Goal: Task Accomplishment & Management: Manage account settings

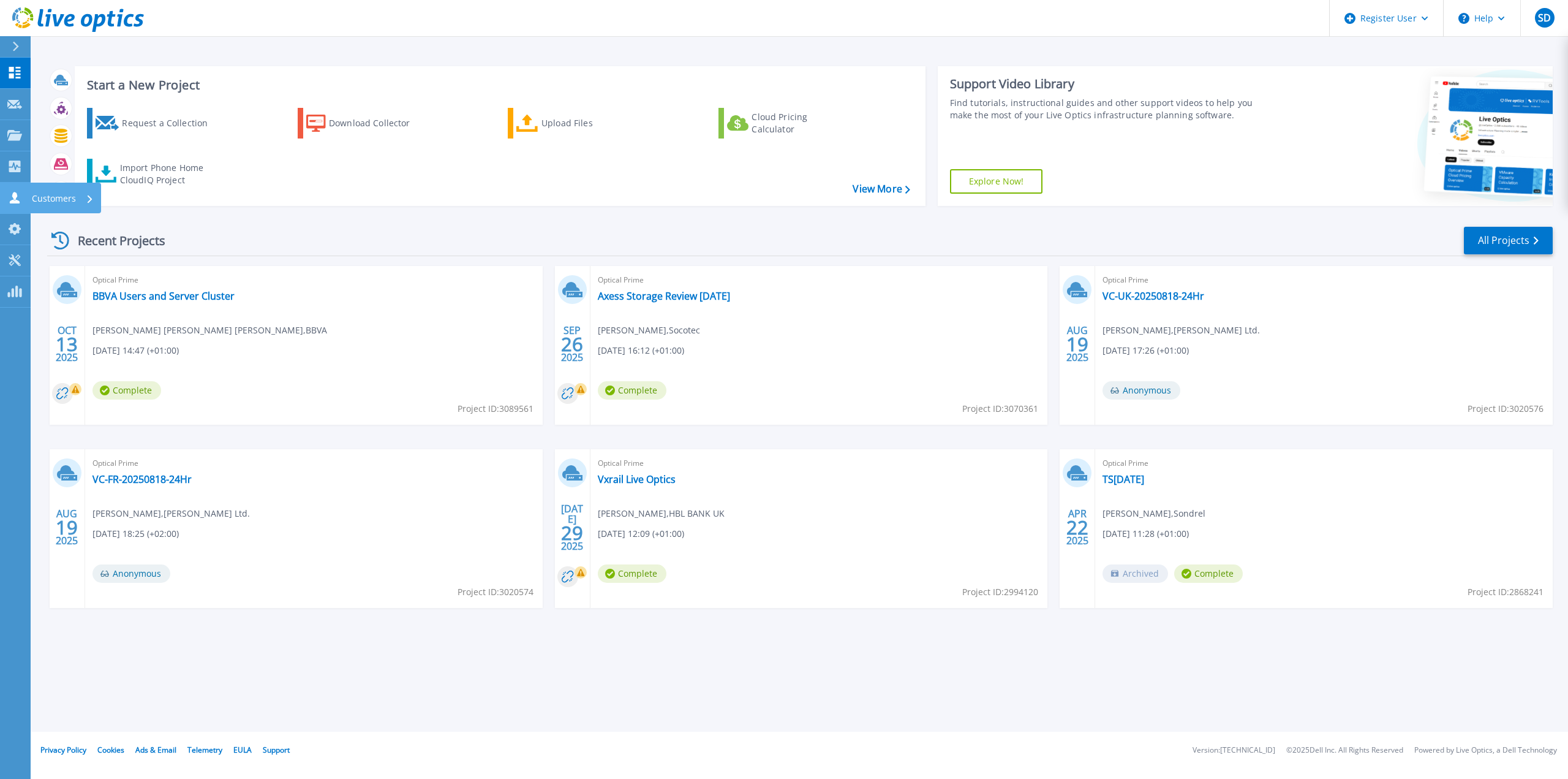
click at [26, 195] on link "Customers Customers" at bounding box center [15, 198] width 31 height 32
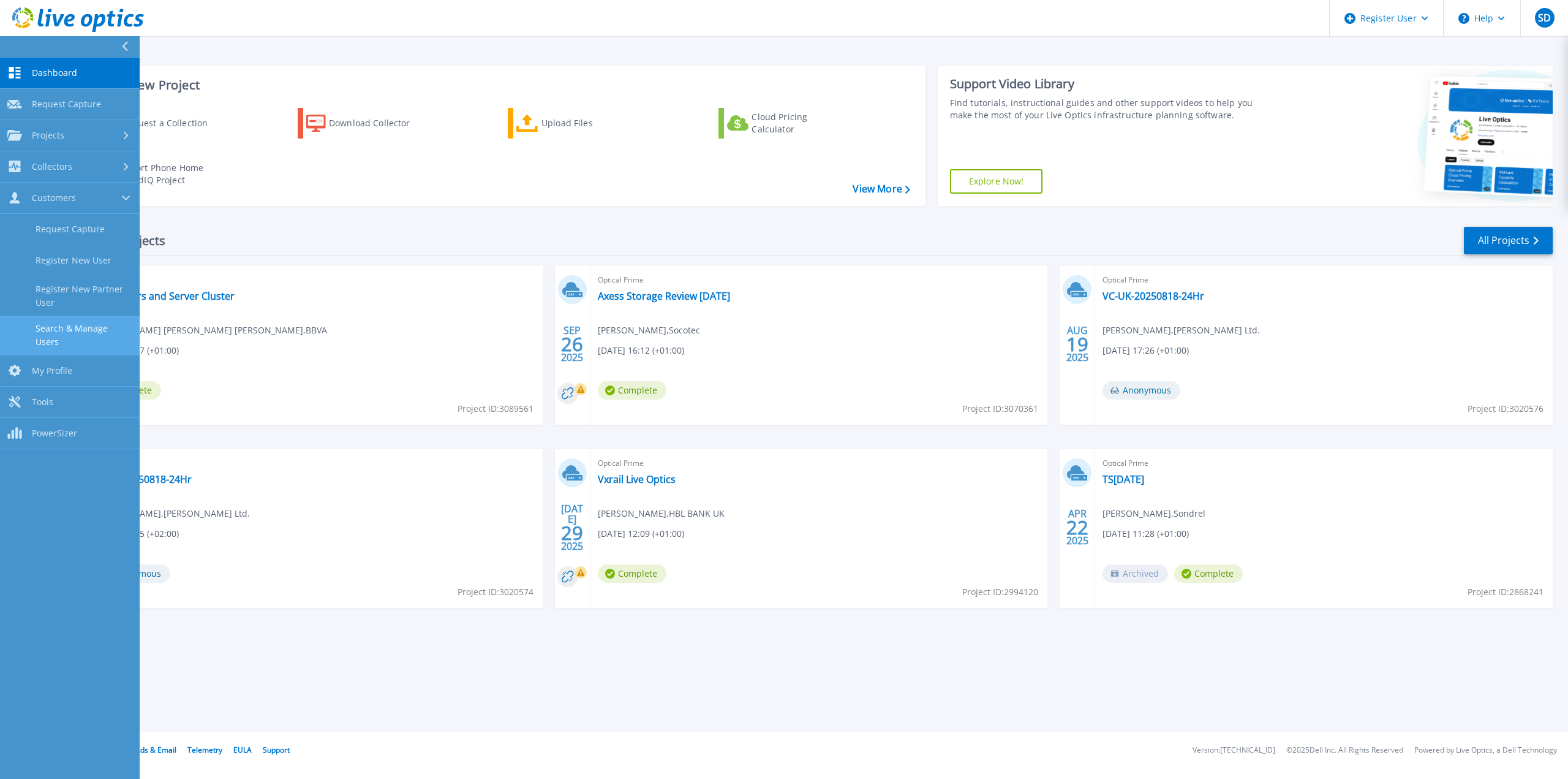
drag, startPoint x: 53, startPoint y: 332, endPoint x: 36, endPoint y: 343, distance: 20.2
click at [52, 332] on link "Search & Manage Users" at bounding box center [69, 336] width 139 height 39
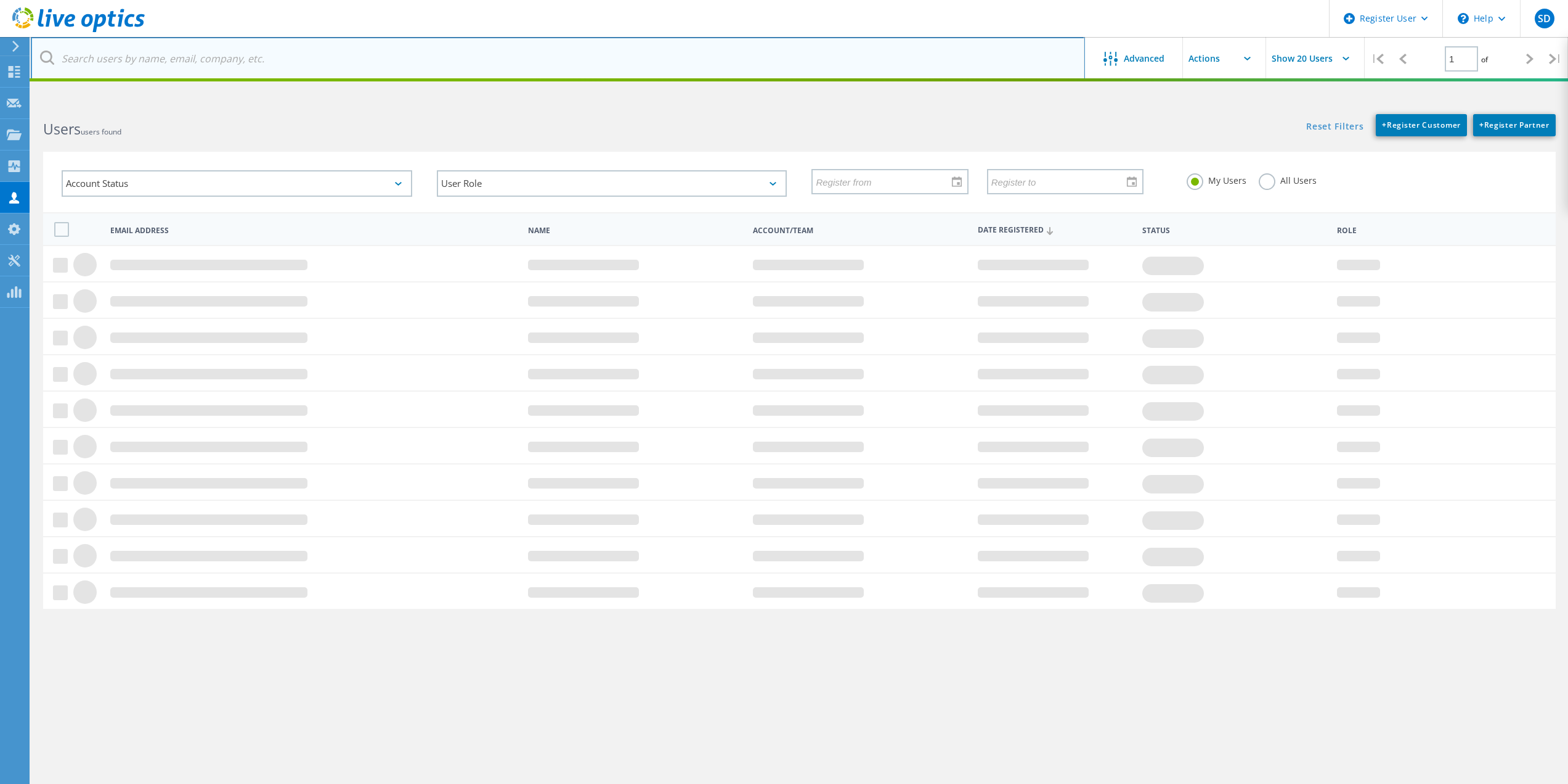
click at [198, 63] on input "text" at bounding box center [558, 59] width 1055 height 43
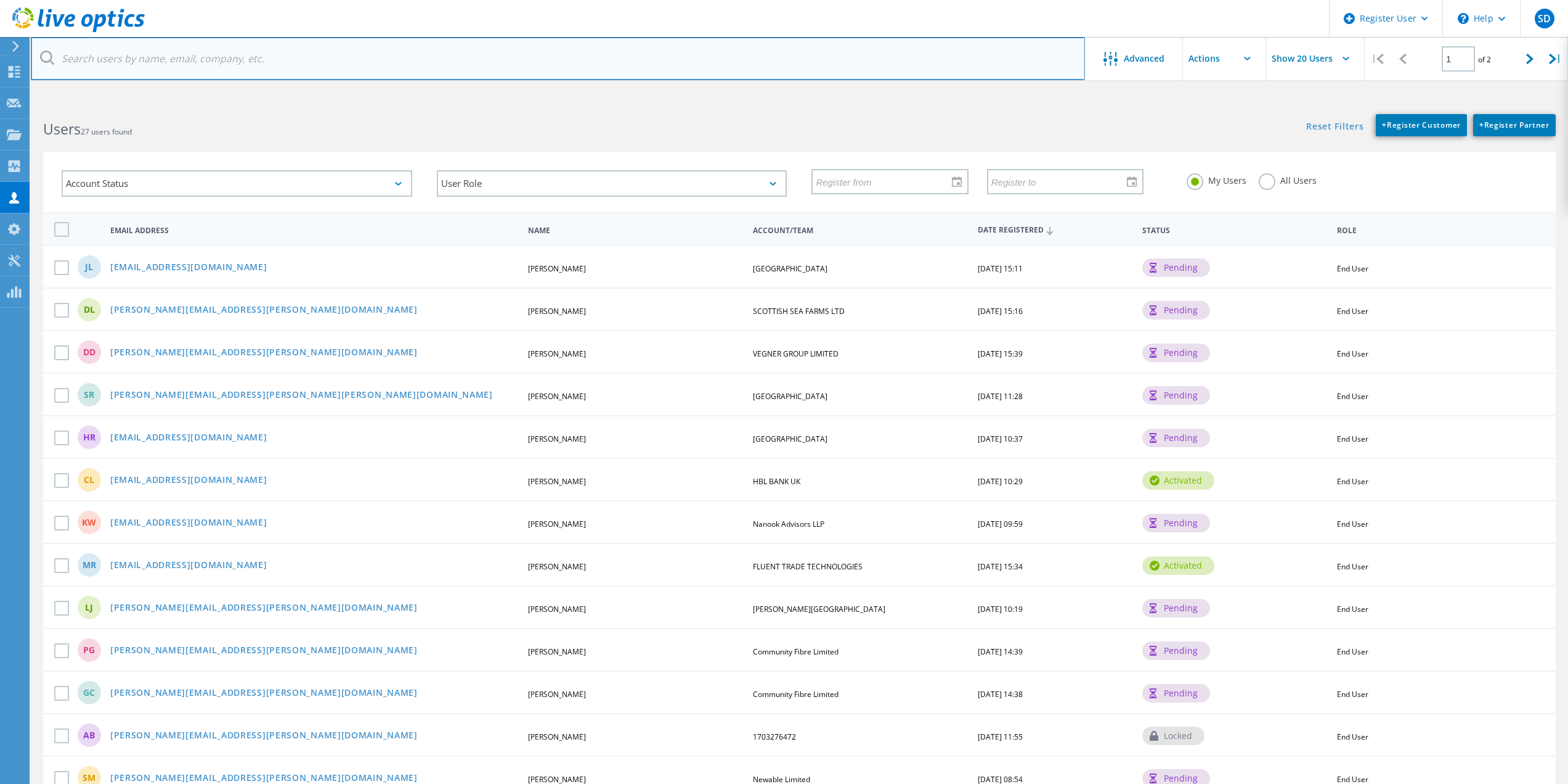
paste input "[EMAIL_ADDRESS][DOMAIN_NAME]"
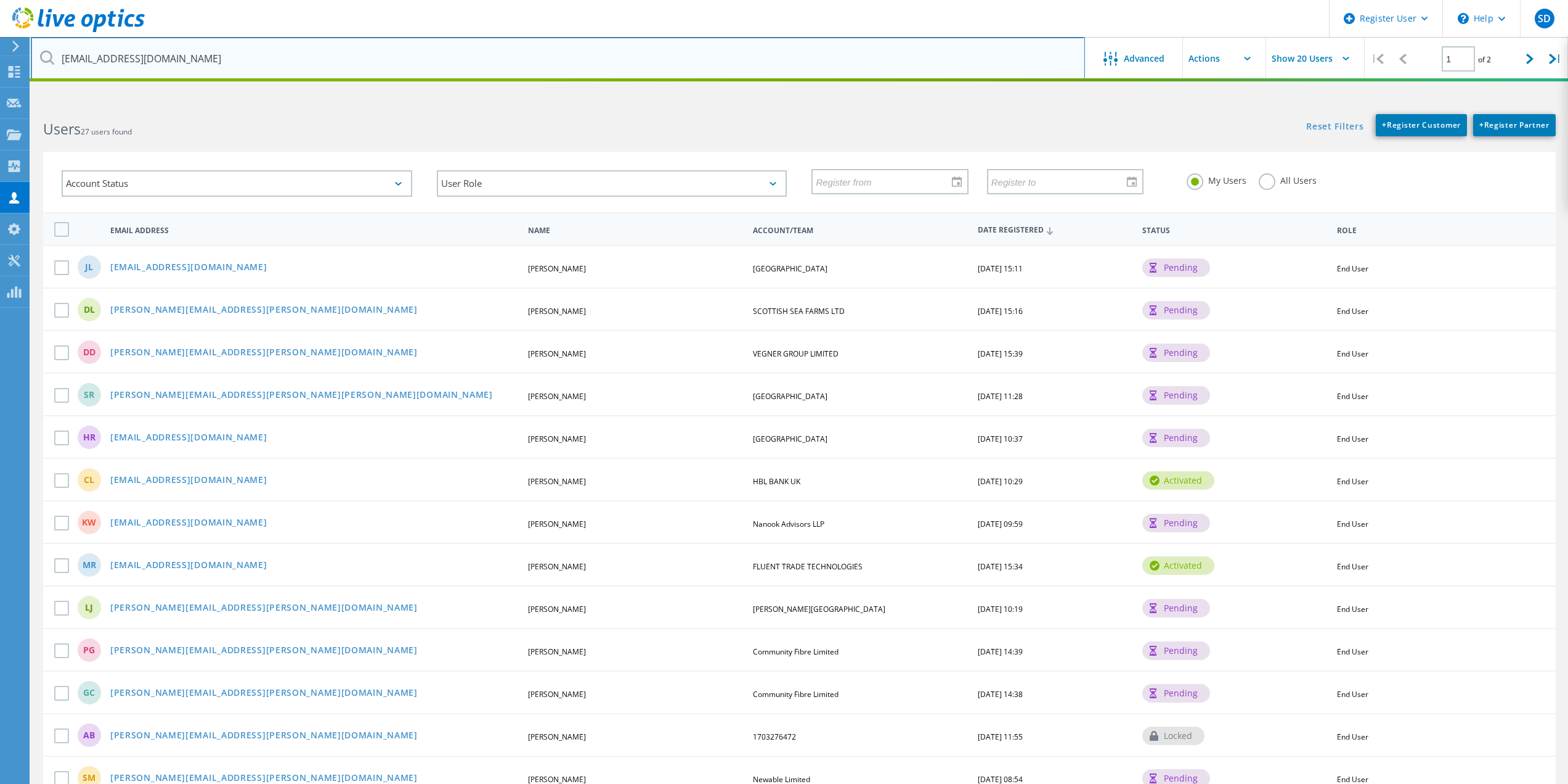
type input "[EMAIL_ADDRESS][DOMAIN_NAME]"
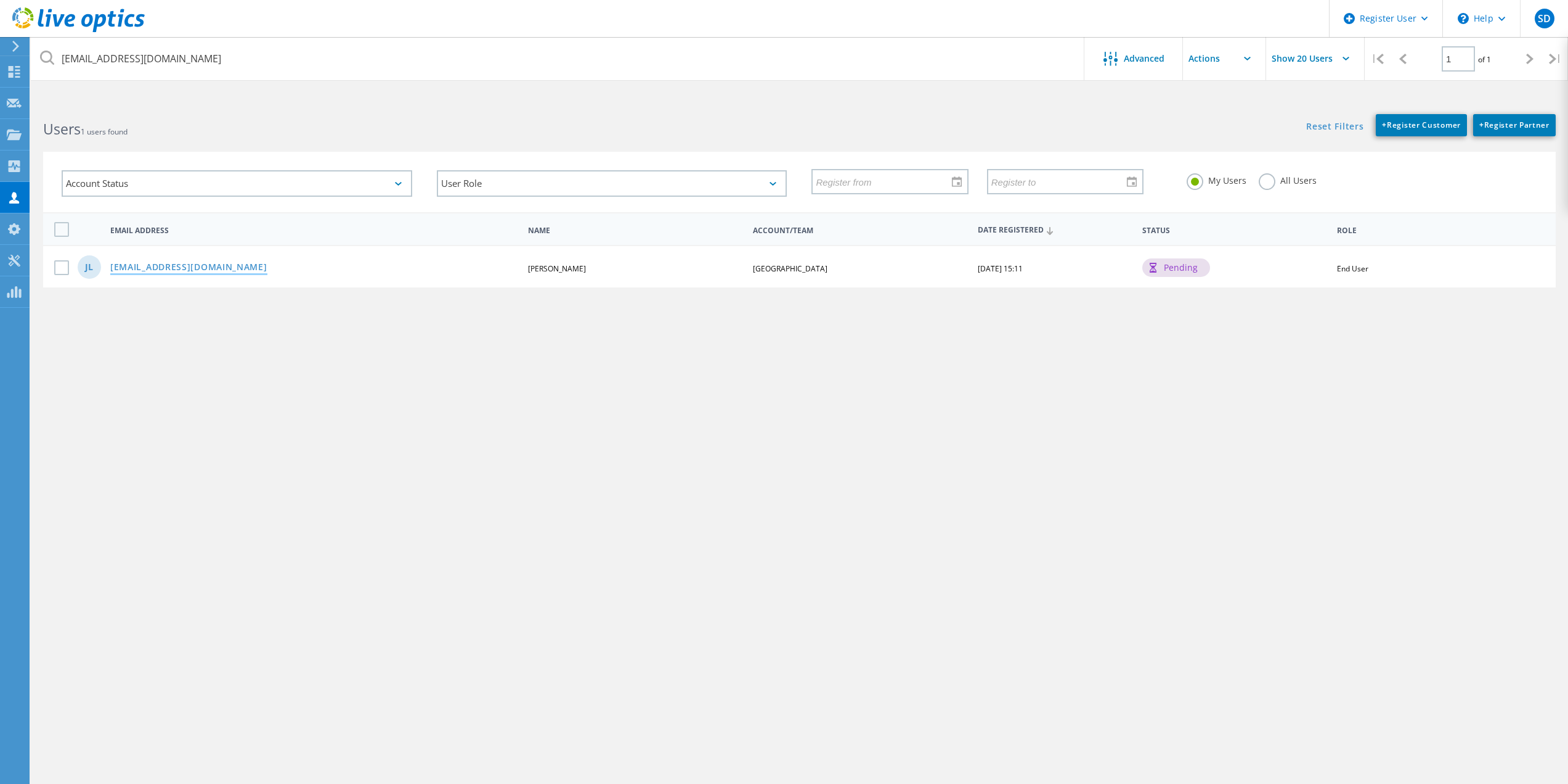
click at [181, 266] on link "[EMAIL_ADDRESS][DOMAIN_NAME]" at bounding box center [189, 267] width 157 height 10
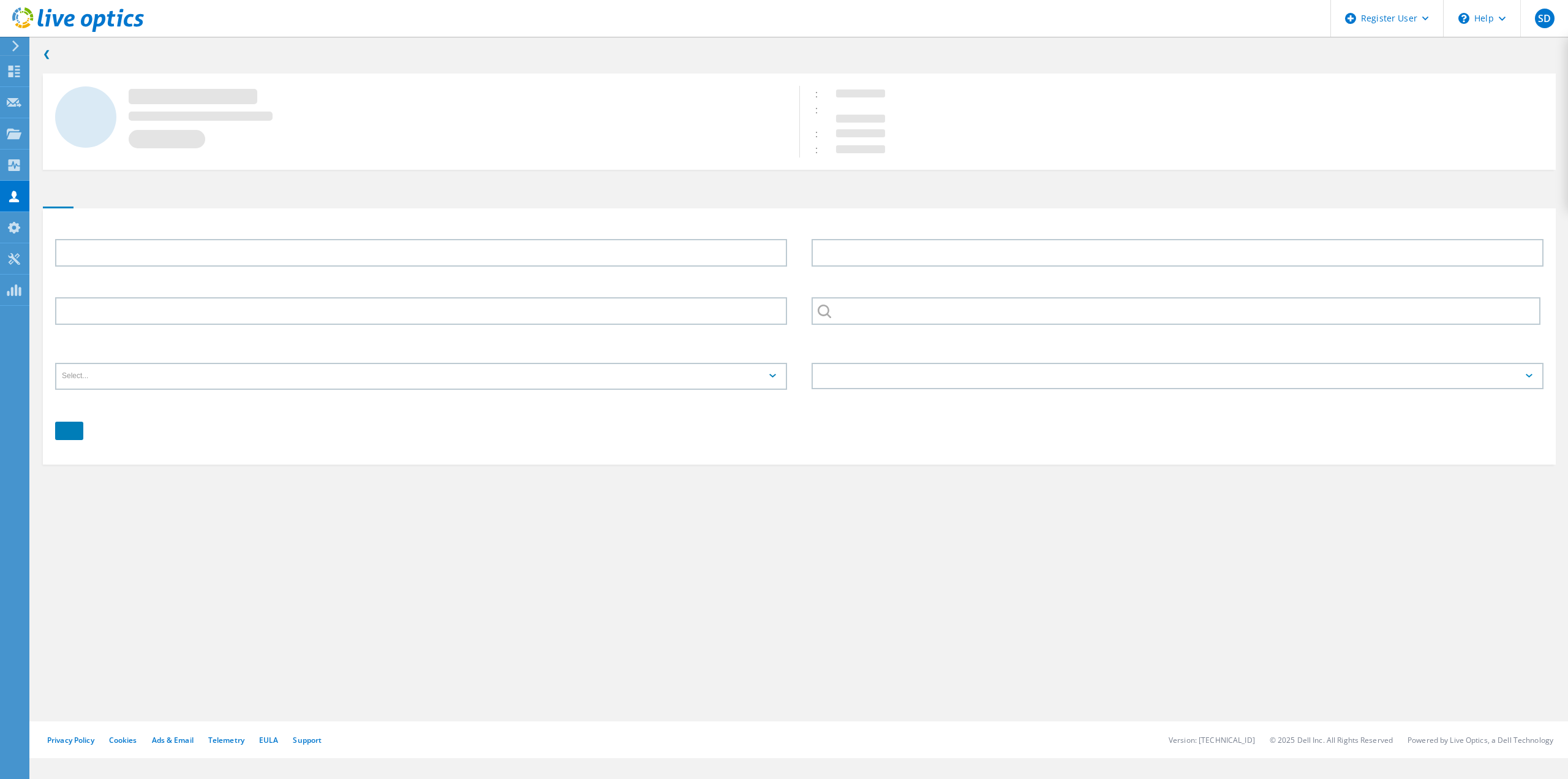
type input "[PERSON_NAME]"
type input "[GEOGRAPHIC_DATA]"
type input "English"
